Goal: Task Accomplishment & Management: Manage account settings

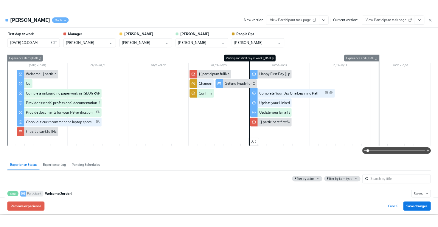
scroll to position [9, 0]
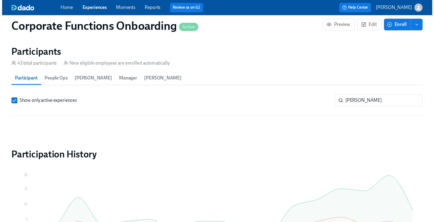
scroll to position [290, 0]
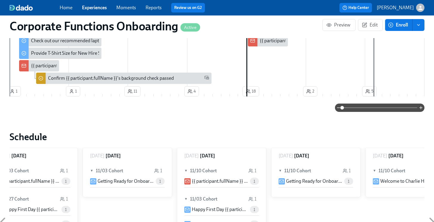
click at [98, 13] on div "Home Experiences Moments Reports Review us on G2 Help Center [PERSON_NAME]" at bounding box center [217, 7] width 434 height 15
click at [97, 11] on span "Experiences" at bounding box center [94, 7] width 25 height 7
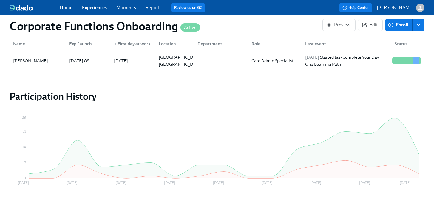
scroll to position [565, 0]
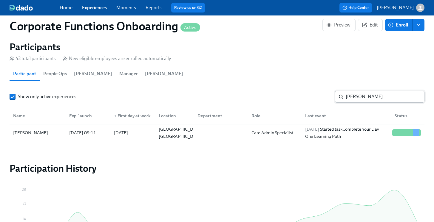
drag, startPoint x: 363, startPoint y: 92, endPoint x: 373, endPoint y: 96, distance: 10.7
click at [364, 93] on input "[PERSON_NAME]" at bounding box center [384, 97] width 79 height 12
drag, startPoint x: 354, startPoint y: 92, endPoint x: 229, endPoint y: 85, distance: 125.1
click at [244, 82] on section "Participants 43 total participants New eligible employees are enrolled automati…" at bounding box center [217, 92] width 415 height 103
type input "[PERSON_NAME]"
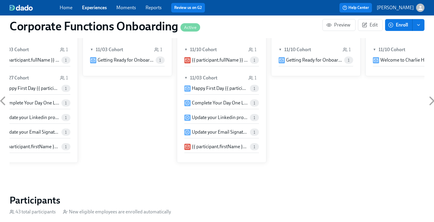
scroll to position [442, 0]
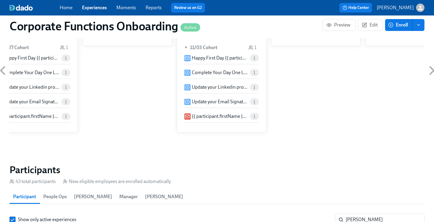
click at [99, 11] on span "Experiences" at bounding box center [94, 7] width 25 height 7
click at [95, 7] on link "Experiences" at bounding box center [94, 8] width 25 height 6
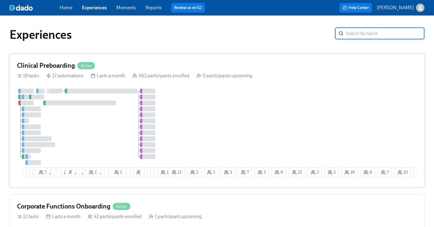
click at [51, 89] on div at bounding box center [54, 91] width 15 height 5
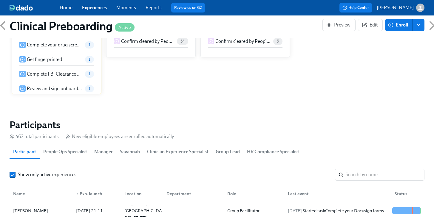
scroll to position [560, 0]
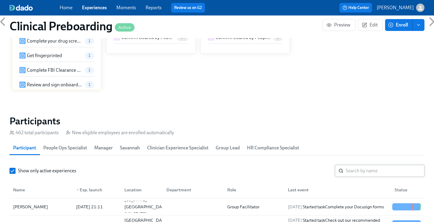
click at [365, 176] on input "search" at bounding box center [384, 171] width 79 height 12
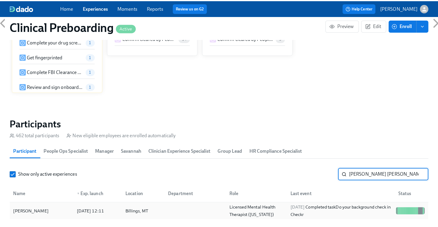
scroll to position [589, 0]
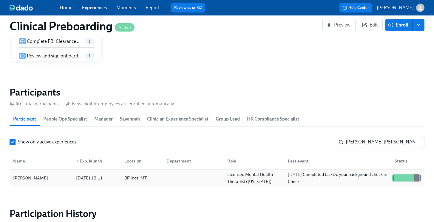
click at [413, 177] on div at bounding box center [413, 178] width 1 height 7
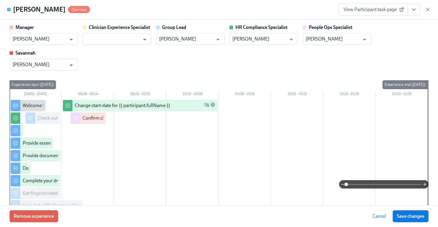
click at [411, 7] on icon "View task page" at bounding box center [414, 10] width 6 height 6
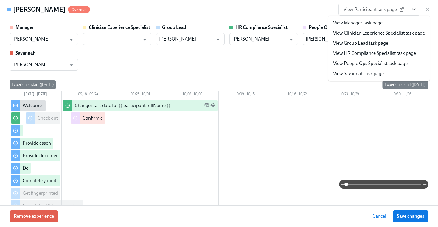
click at [379, 60] on li "View People Ops Specialist task page" at bounding box center [378, 63] width 101 height 10
click at [377, 62] on link "View People Ops Specialist task page" at bounding box center [370, 63] width 75 height 7
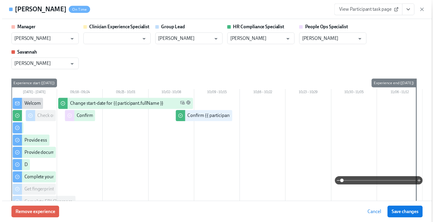
scroll to position [0, 7586]
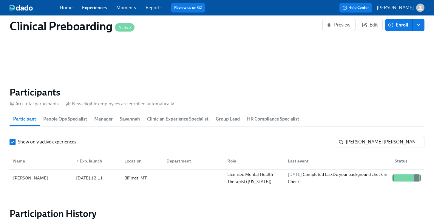
scroll to position [0, 7582]
click at [374, 145] on input "[PERSON_NAME] [PERSON_NAME]" at bounding box center [384, 142] width 79 height 12
click at [268, 127] on section "Participants 462 total participants New eligible employees are enrolled automat…" at bounding box center [217, 137] width 415 height 103
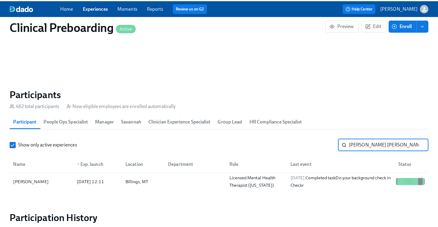
scroll to position [0, 7586]
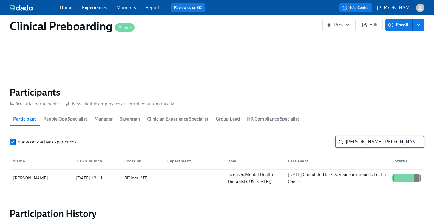
drag, startPoint x: 382, startPoint y: 144, endPoint x: 324, endPoint y: 140, distance: 58.3
click at [326, 139] on div "Show only active experiences [PERSON_NAME] [PERSON_NAME] ​" at bounding box center [217, 142] width 415 height 12
click at [406, 181] on div at bounding box center [406, 178] width 1 height 7
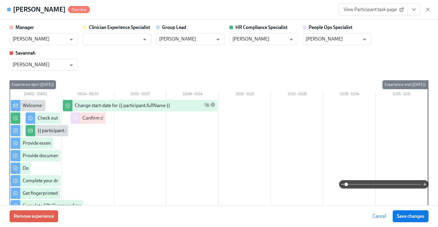
click at [416, 10] on icon "View task page" at bounding box center [414, 10] width 6 height 6
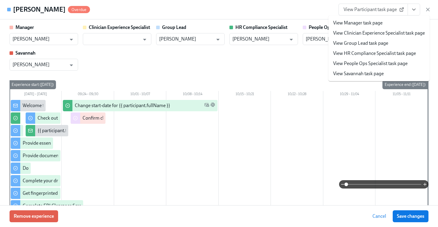
click at [372, 67] on li "View People Ops Specialist task page" at bounding box center [378, 63] width 101 height 10
click at [371, 64] on link "View People Ops Specialist task page" at bounding box center [370, 63] width 75 height 7
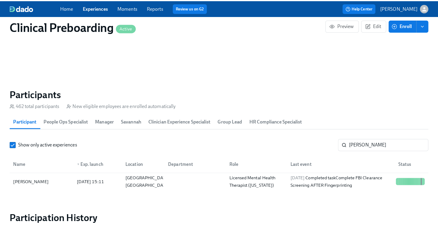
scroll to position [0, 7582]
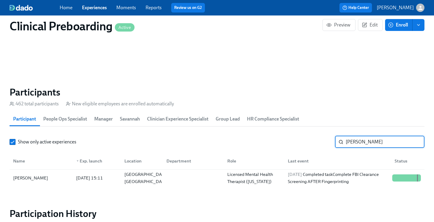
drag, startPoint x: 387, startPoint y: 141, endPoint x: 257, endPoint y: 134, distance: 130.1
click at [260, 135] on section "Participants 462 total participants New eligible employees are enrolled automat…" at bounding box center [217, 137] width 415 height 103
click at [403, 175] on div at bounding box center [406, 178] width 33 height 7
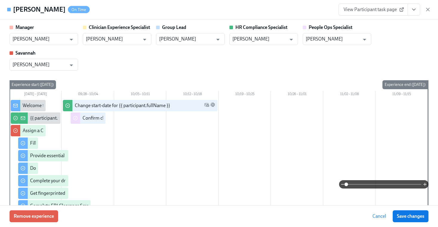
click at [415, 9] on icon "View task page" at bounding box center [414, 10] width 6 height 6
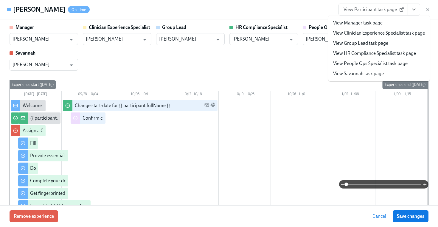
click at [369, 64] on link "View People Ops Specialist task page" at bounding box center [370, 63] width 75 height 7
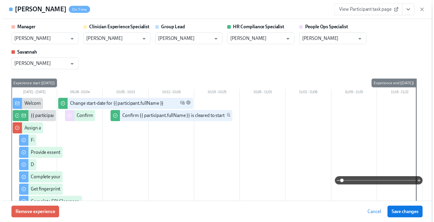
scroll to position [0, 7586]
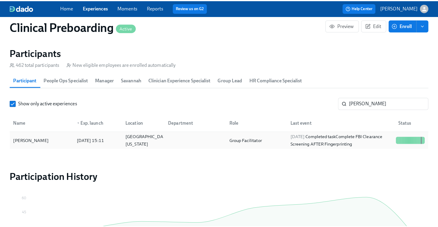
scroll to position [626, 0]
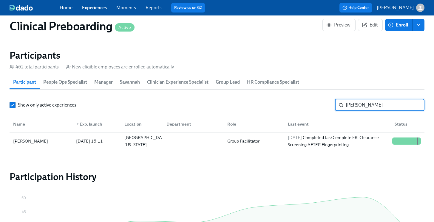
drag, startPoint x: 367, startPoint y: 101, endPoint x: 376, endPoint y: 105, distance: 9.1
click at [373, 104] on input "[PERSON_NAME]" at bounding box center [384, 105] width 79 height 12
drag, startPoint x: 377, startPoint y: 106, endPoint x: 288, endPoint y: 103, distance: 89.1
click at [303, 101] on div "Show only active experiences [PERSON_NAME] ​" at bounding box center [217, 105] width 415 height 12
type input "[PERSON_NAME]"
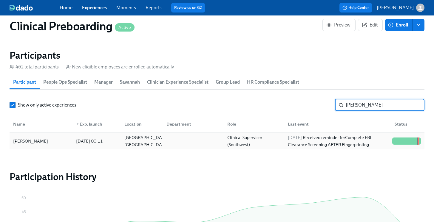
click at [404, 144] on div at bounding box center [404, 141] width 1 height 7
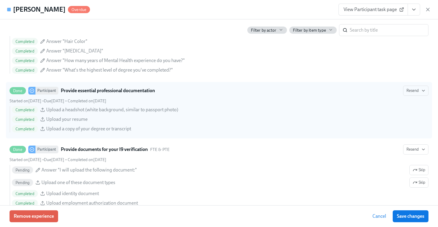
scroll to position [0, 7586]
click at [22, 109] on span "Completed" at bounding box center [25, 110] width 26 height 4
click at [15, 93] on input "Done Participant Provide essential professional documentation Resend Started on…" at bounding box center [12, 90] width 5 height 5
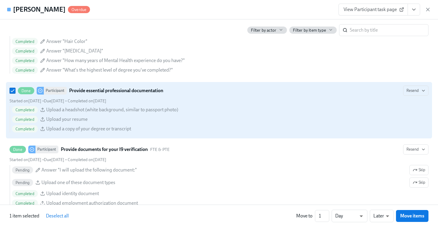
click at [32, 109] on span "Completed" at bounding box center [25, 110] width 26 height 4
click at [15, 93] on input "Done Participant Provide essential professional documentation Resend Started on…" at bounding box center [12, 90] width 5 height 5
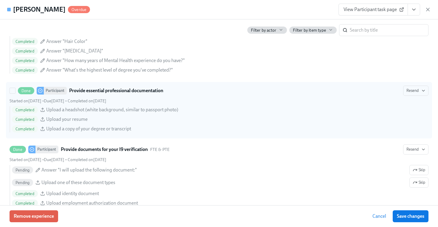
click at [32, 109] on span "Completed" at bounding box center [25, 110] width 26 height 4
click at [15, 93] on input "Done Participant Provide essential professional documentation Resend Started on…" at bounding box center [12, 90] width 5 height 5
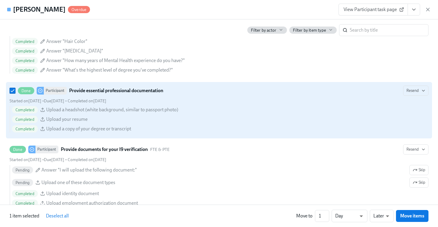
click at [32, 109] on span "Completed" at bounding box center [25, 110] width 26 height 4
click at [15, 93] on input "Done Participant Provide essential professional documentation Resend Started on…" at bounding box center [12, 90] width 5 height 5
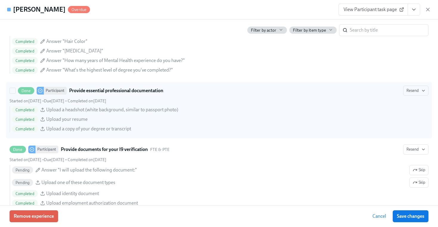
click at [32, 109] on span "Completed" at bounding box center [25, 110] width 26 height 4
click at [15, 93] on input "Done Participant Provide essential professional documentation Resend Started on…" at bounding box center [12, 90] width 5 height 5
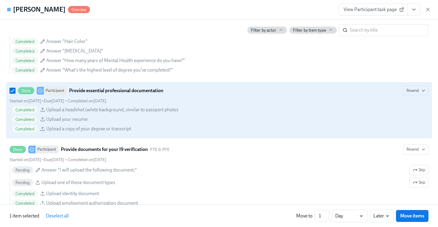
click at [45, 111] on icon at bounding box center [42, 109] width 5 height 5
click at [15, 93] on input "Done Participant Provide essential professional documentation Resend Started on…" at bounding box center [12, 90] width 5 height 5
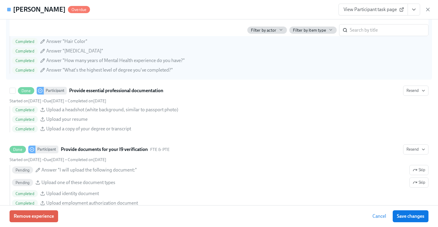
drag, startPoint x: 24, startPoint y: 108, endPoint x: 284, endPoint y: 43, distance: 267.7
click at [26, 108] on span "Completed" at bounding box center [25, 110] width 26 height 4
click at [15, 93] on input "Done Participant Provide essential professional documentation Resend Started on…" at bounding box center [12, 90] width 5 height 5
checkbox input "true"
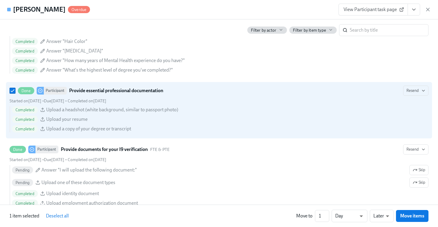
click at [386, 11] on span "View Participant task page" at bounding box center [373, 10] width 59 height 6
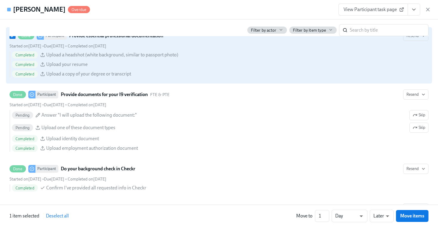
scroll to position [514, 0]
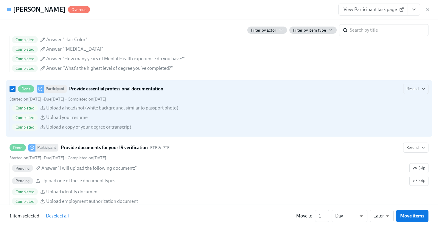
click at [414, 8] on icon "View task page" at bounding box center [414, 10] width 6 height 6
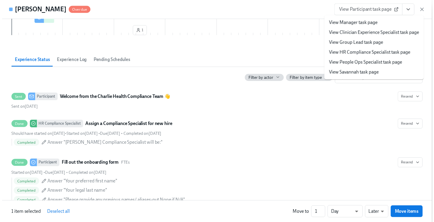
scroll to position [0, 0]
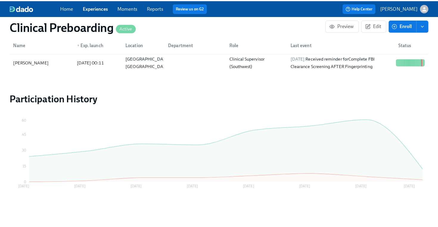
scroll to position [636, 0]
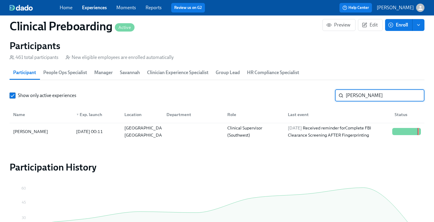
drag, startPoint x: 379, startPoint y: 95, endPoint x: 283, endPoint y: 97, distance: 96.3
click at [295, 95] on div "Show only active experiences [PERSON_NAME] ​" at bounding box center [217, 96] width 415 height 12
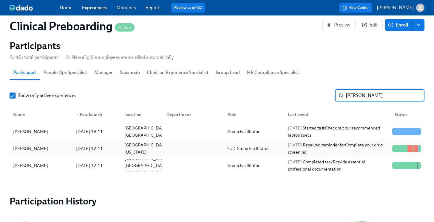
click at [402, 149] on div at bounding box center [402, 148] width 1 height 7
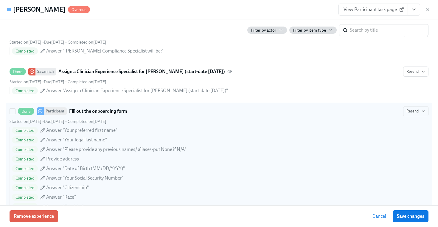
scroll to position [511, 0]
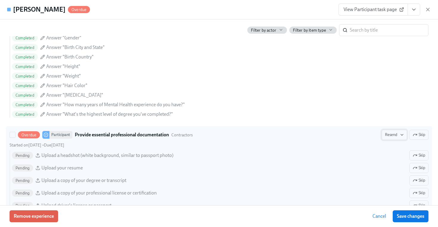
click at [385, 134] on span "Resend" at bounding box center [394, 135] width 19 height 6
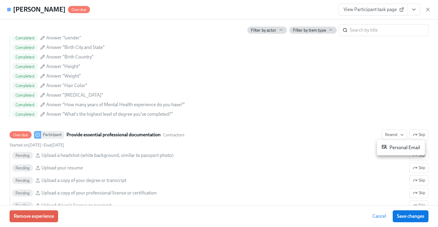
click at [390, 144] on div "Personal Email" at bounding box center [401, 147] width 38 height 7
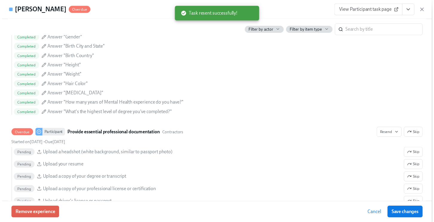
scroll to position [0, 7586]
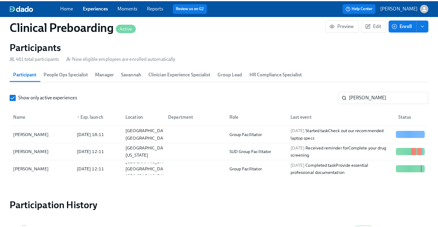
scroll to position [0, 7582]
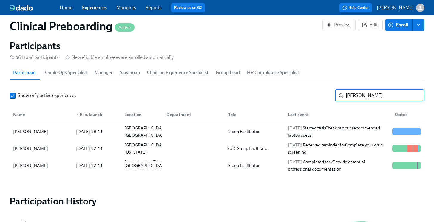
drag, startPoint x: 328, startPoint y: 89, endPoint x: 244, endPoint y: 82, distance: 84.4
click at [244, 82] on section "Participants 461 total participants New eligible employees are enrolled automat…" at bounding box center [217, 108] width 415 height 137
type input "[PERSON_NAME]"
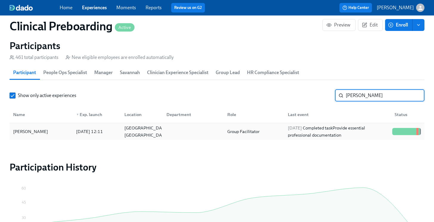
click at [396, 133] on div at bounding box center [396, 131] width 1 height 7
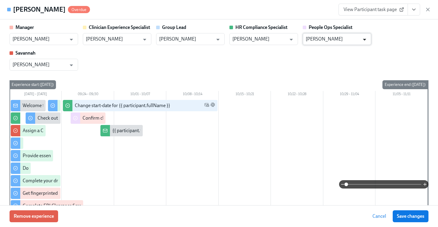
click at [360, 39] on button "Open" at bounding box center [364, 39] width 9 height 9
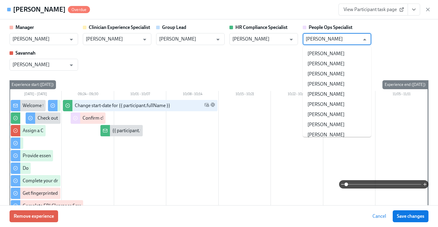
scroll to position [47539, 0]
click at [415, 10] on icon "View task page" at bounding box center [414, 10] width 6 height 6
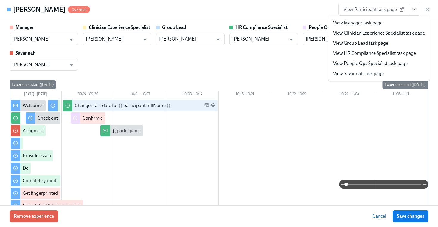
click at [390, 61] on link "View People Ops Specialist task page" at bounding box center [370, 63] width 75 height 7
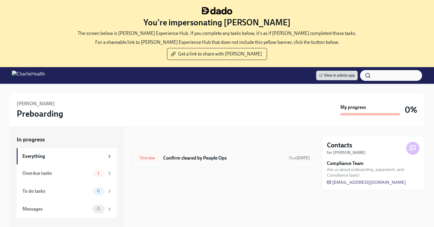
click at [186, 156] on h6 "Confirm cleared by People Ops" at bounding box center [223, 158] width 121 height 7
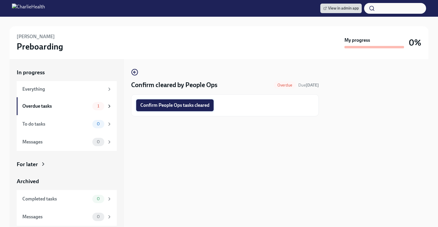
click at [190, 106] on span "Confirm People Ops tasks cleared" at bounding box center [174, 105] width 69 height 6
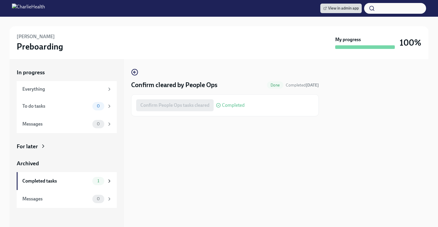
click at [36, 7] on img at bounding box center [28, 9] width 33 height 10
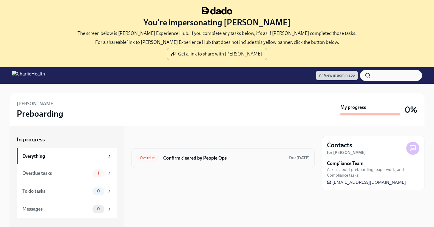
click at [193, 156] on h6 "Confirm cleared by People Ops" at bounding box center [223, 158] width 121 height 7
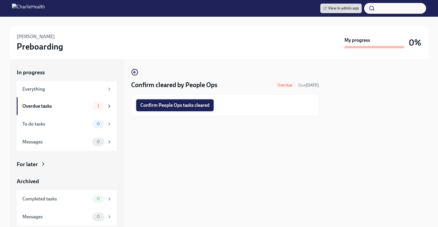
click at [180, 104] on span "Confirm People Ops tasks cleared" at bounding box center [174, 105] width 69 height 6
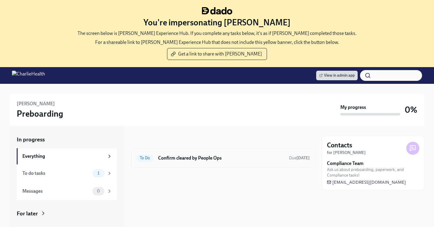
click at [193, 158] on h6 "Confirm cleared by People Ops" at bounding box center [221, 158] width 126 height 7
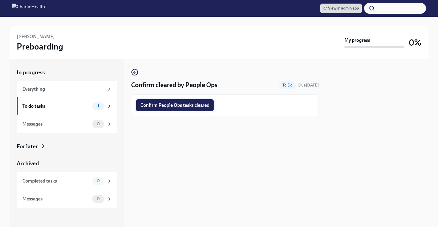
click at [180, 107] on span "Confirm People Ops tasks cleared" at bounding box center [174, 105] width 69 height 6
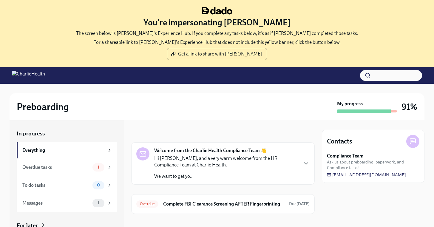
scroll to position [61, 0]
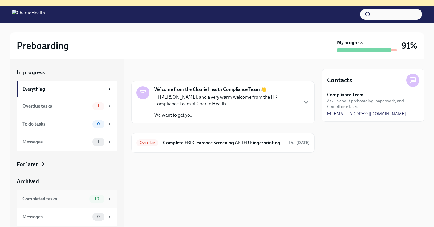
click at [60, 201] on div "Completed tasks" at bounding box center [54, 199] width 65 height 7
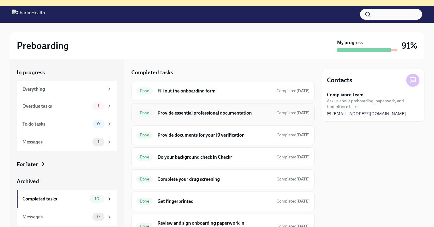
click at [179, 111] on h6 "Provide essential professional documentation" at bounding box center [214, 113] width 114 height 7
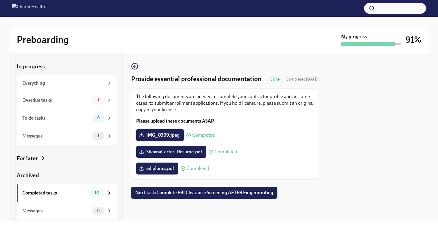
click at [171, 138] on span "IMG_0399.jpeg" at bounding box center [159, 135] width 39 height 6
click at [0, 0] on input "IMG_0399.jpeg" at bounding box center [0, 0] width 0 height 0
click at [159, 138] on span "IMG_0399.jpeg" at bounding box center [159, 135] width 39 height 6
click at [0, 0] on input "IMG_0399.jpeg" at bounding box center [0, 0] width 0 height 0
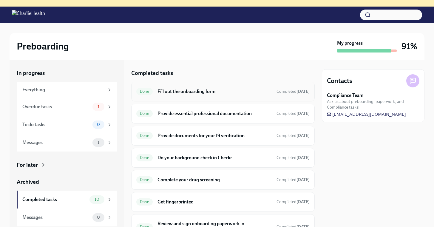
scroll to position [4, 0]
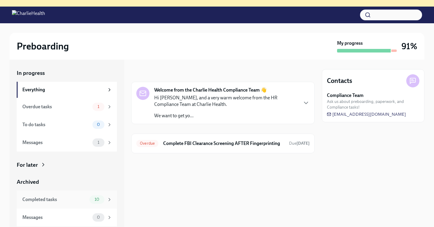
click at [56, 199] on div "Completed tasks" at bounding box center [54, 199] width 65 height 7
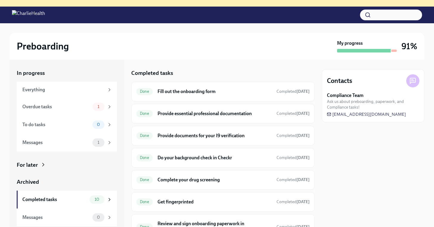
scroll to position [111, 0]
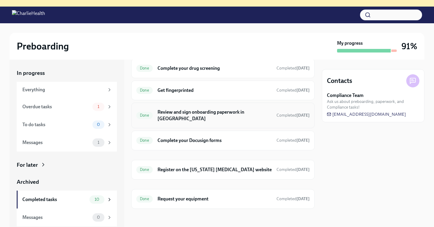
click at [198, 113] on h6 "Review and sign onboarding paperwork in [GEOGRAPHIC_DATA]" at bounding box center [214, 115] width 114 height 13
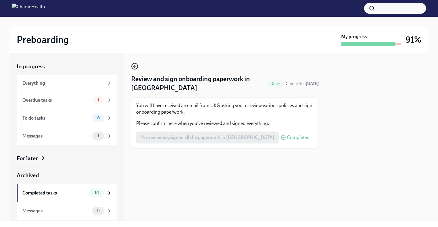
click at [133, 67] on icon "button" at bounding box center [134, 66] width 7 height 7
